Goal: Transaction & Acquisition: Purchase product/service

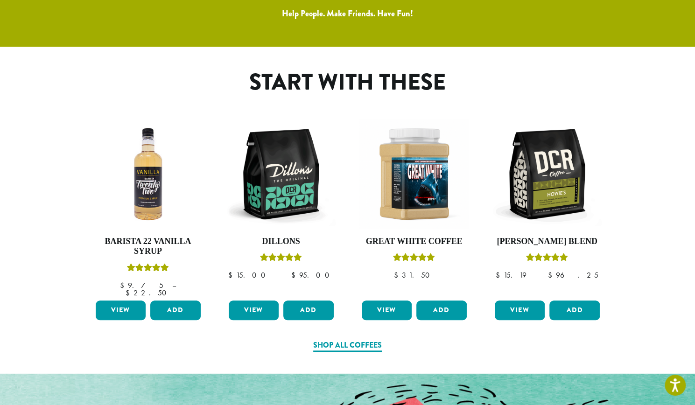
scroll to position [448, 0]
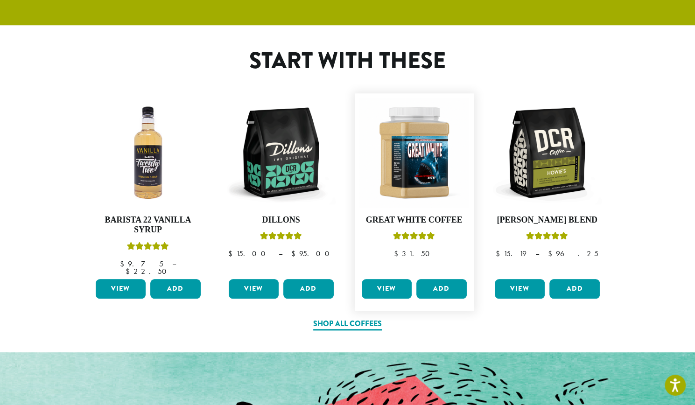
click at [393, 279] on link "View" at bounding box center [387, 289] width 50 height 20
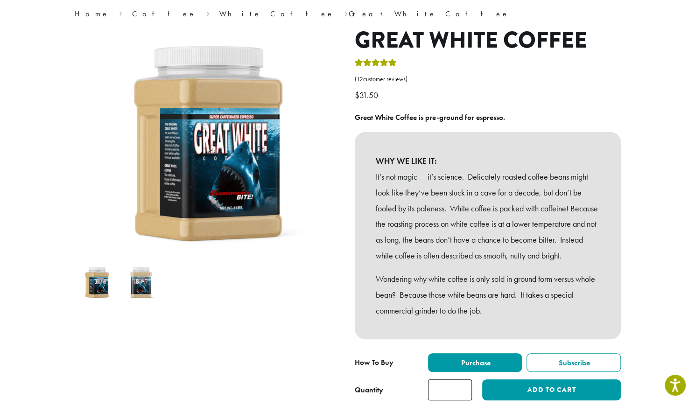
scroll to position [80, 0]
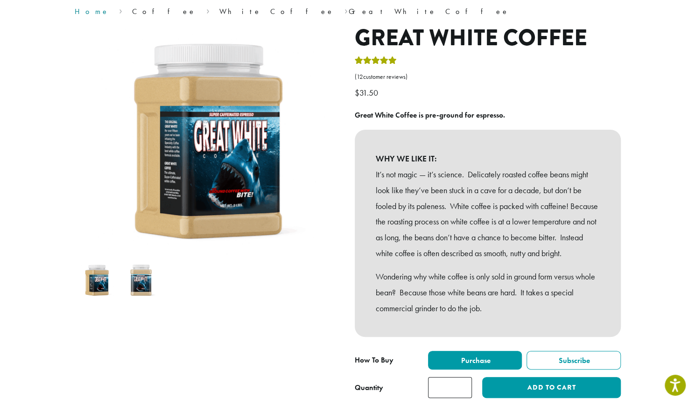
click at [80, 13] on link "Home" at bounding box center [92, 12] width 35 height 10
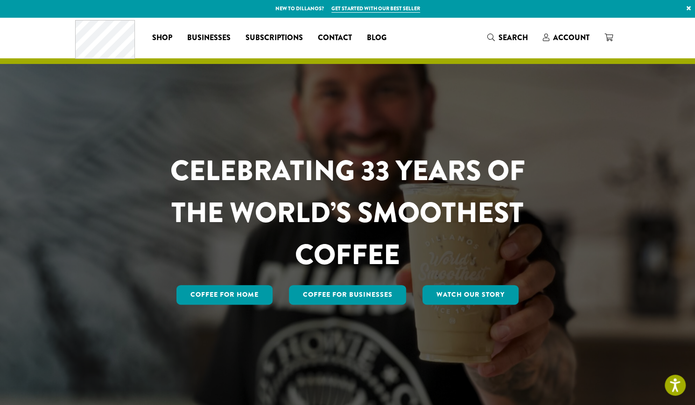
click at [383, 6] on link "Get started with our best seller" at bounding box center [375, 9] width 89 height 8
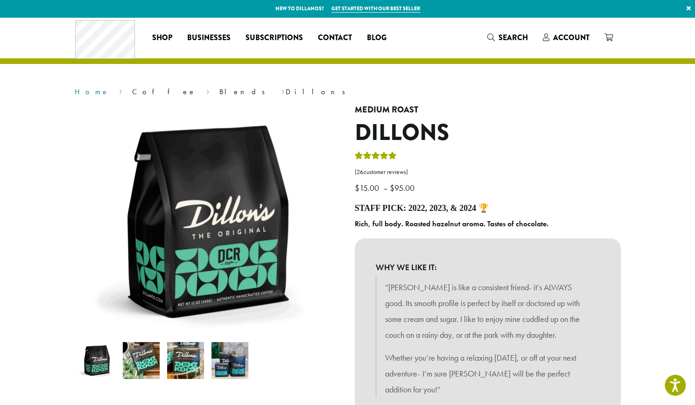
click at [83, 95] on link "Home" at bounding box center [92, 92] width 35 height 10
